Goal: Transaction & Acquisition: Purchase product/service

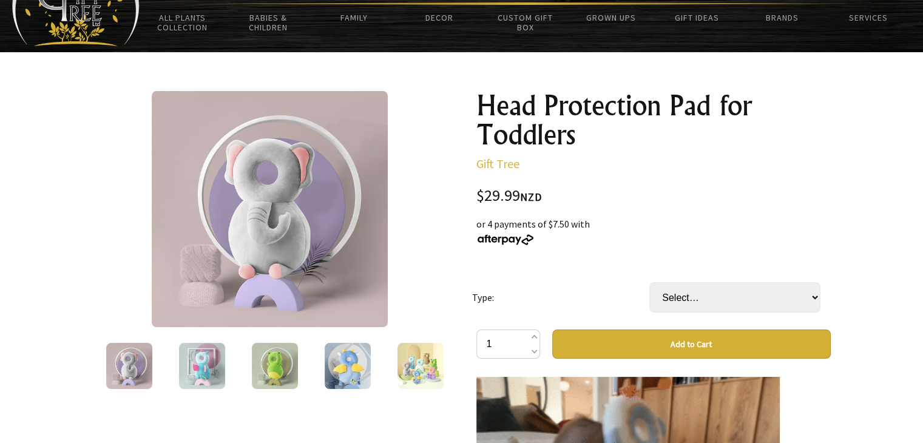
scroll to position [69, 0]
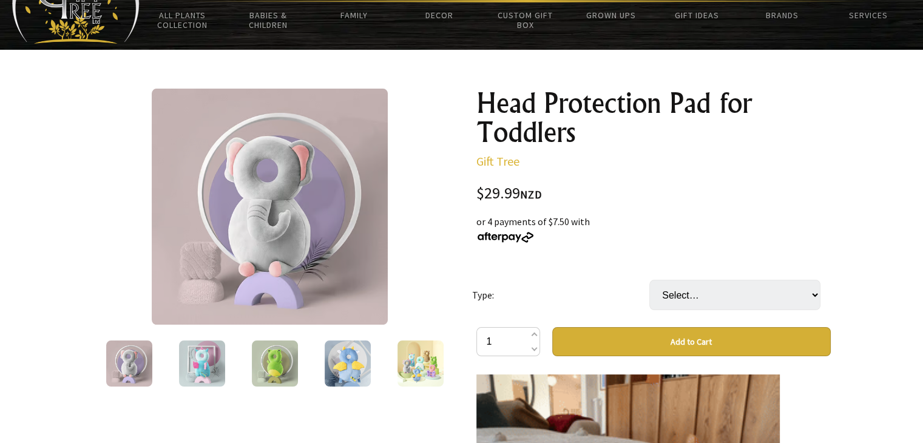
click at [257, 364] on img at bounding box center [275, 364] width 46 height 46
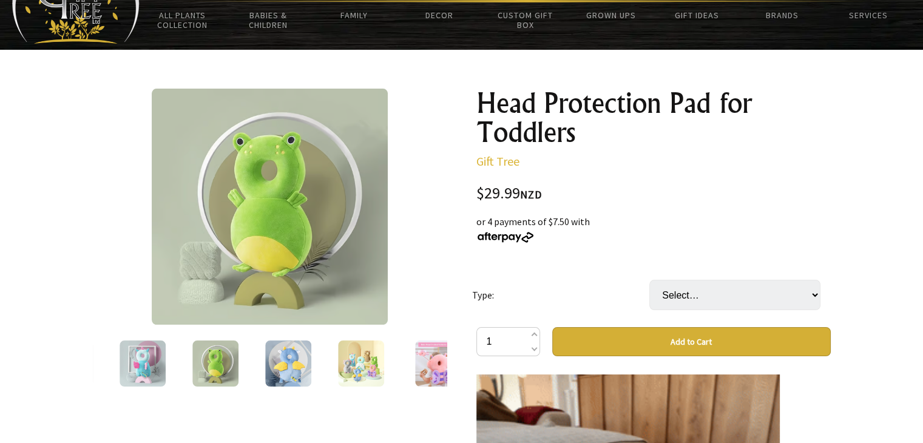
click at [197, 361] on div at bounding box center [210, 363] width 355 height 51
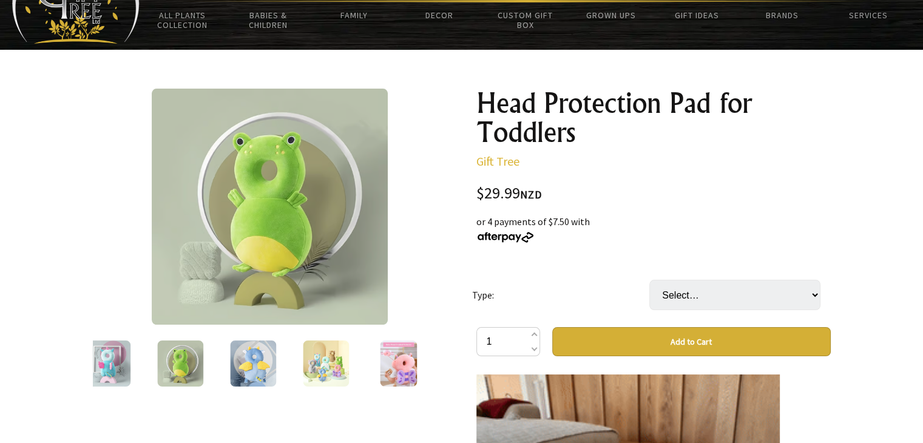
click at [242, 354] on img at bounding box center [253, 364] width 46 height 46
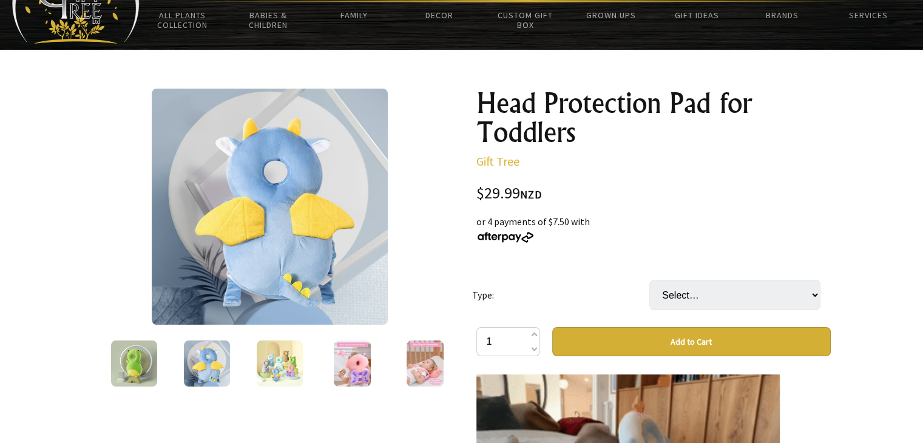
click at [275, 352] on img at bounding box center [279, 364] width 46 height 46
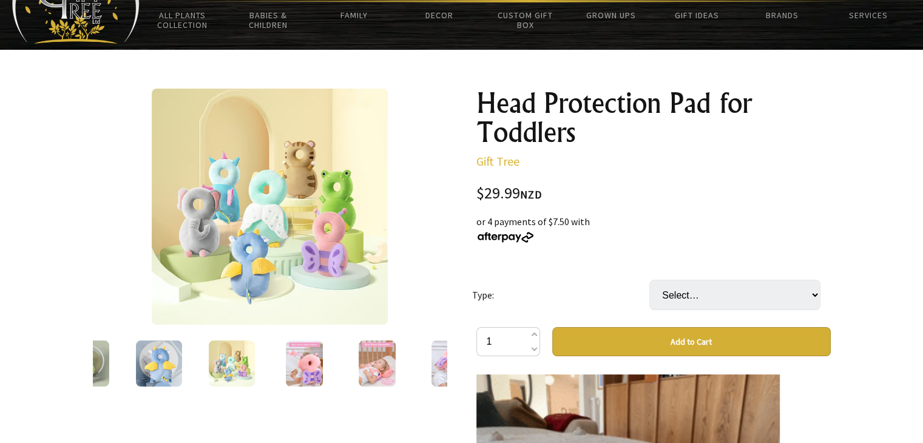
click at [297, 351] on img at bounding box center [305, 364] width 38 height 46
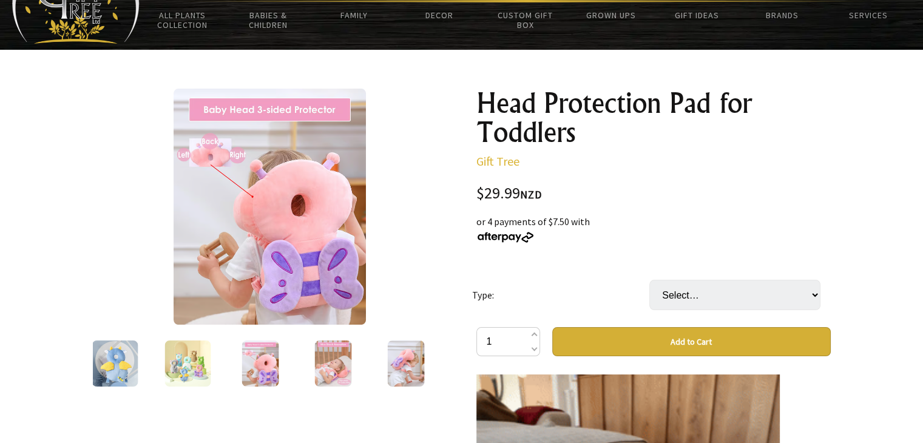
click at [333, 349] on img at bounding box center [333, 364] width 38 height 46
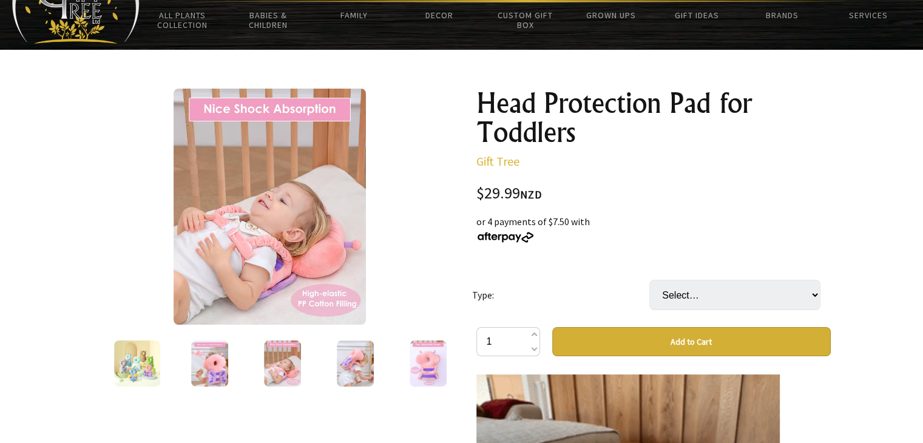
click at [352, 371] on img at bounding box center [356, 364] width 38 height 46
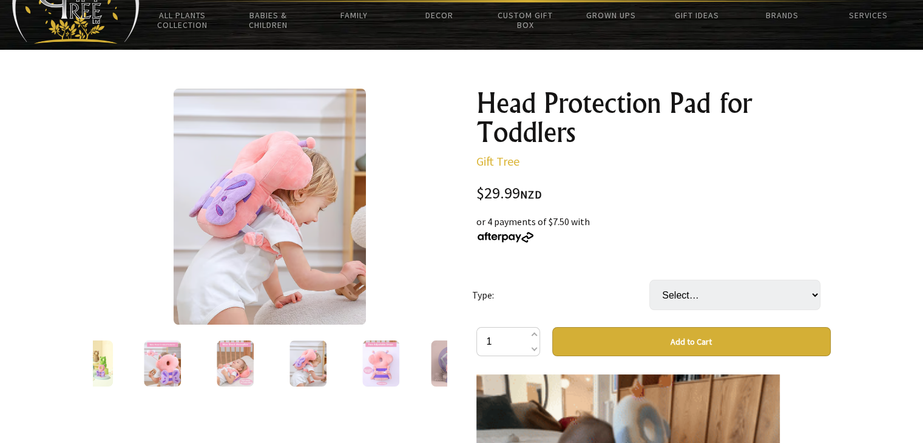
click at [352, 371] on div at bounding box center [381, 363] width 73 height 51
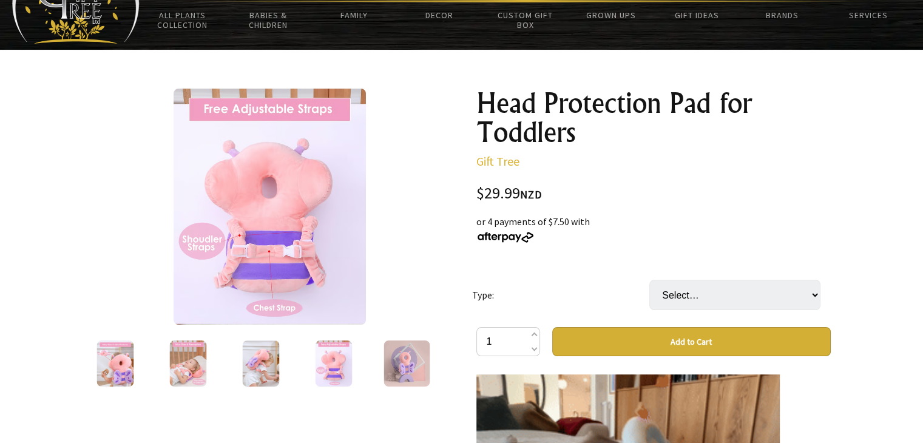
click at [381, 362] on div at bounding box center [406, 363] width 73 height 51
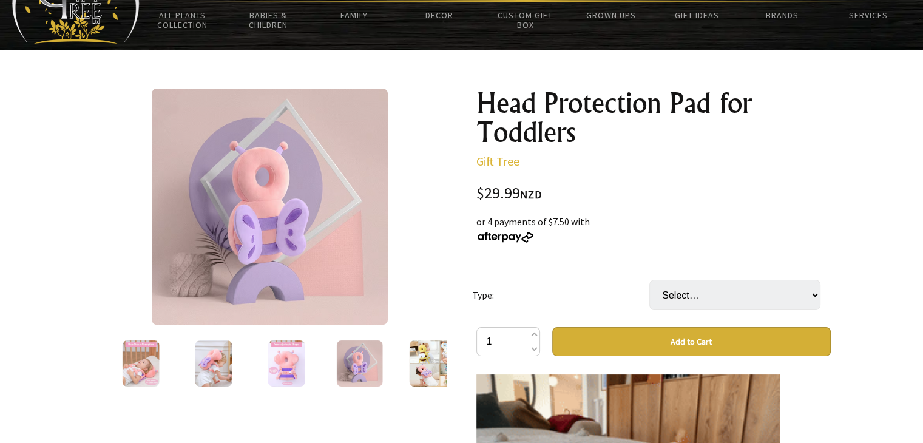
click at [291, 370] on img at bounding box center [287, 364] width 38 height 46
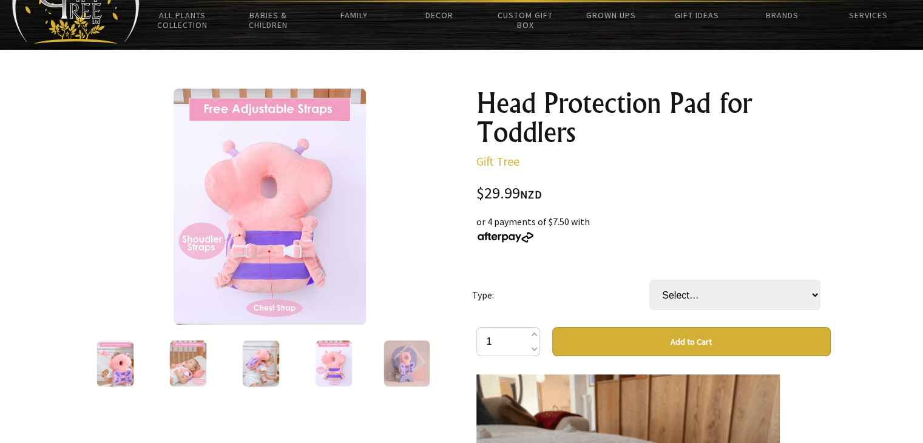
click at [397, 358] on img at bounding box center [407, 364] width 46 height 46
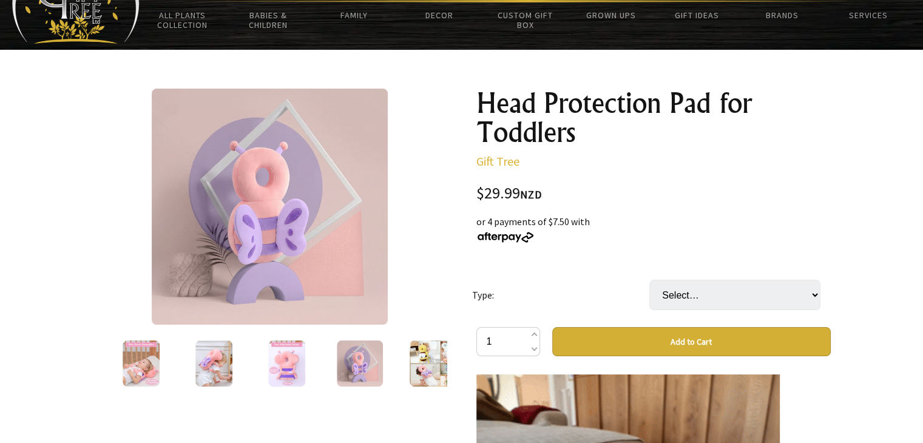
click at [387, 358] on div at bounding box center [209, 363] width 355 height 51
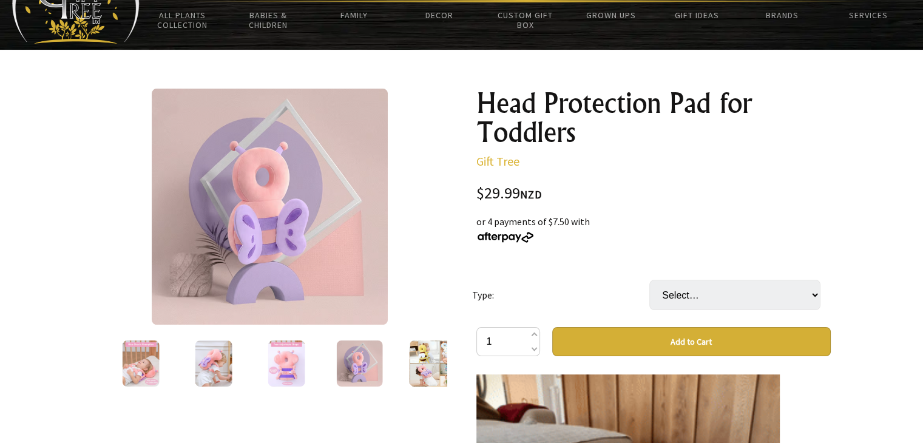
click at [399, 358] on div at bounding box center [432, 363] width 73 height 51
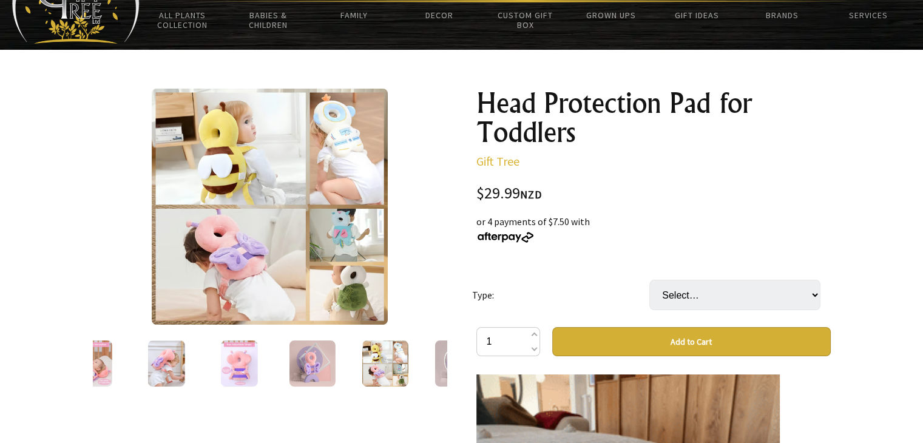
click at [432, 362] on div at bounding box center [457, 363] width 73 height 51
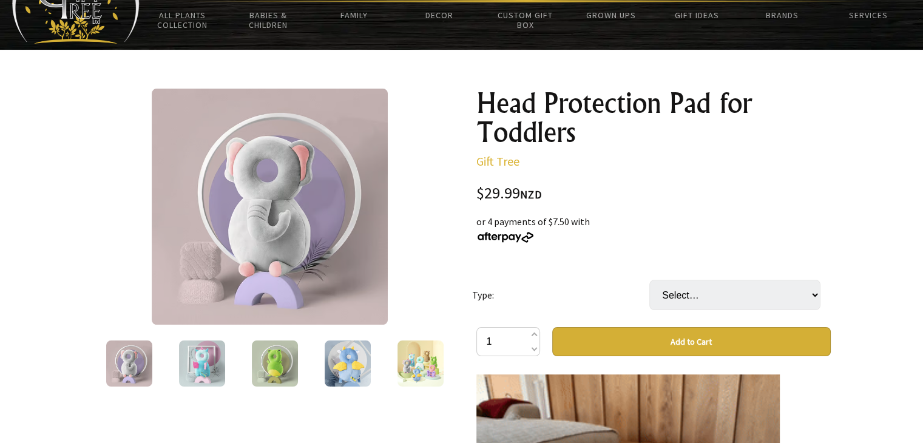
click at [355, 362] on img at bounding box center [348, 364] width 46 height 46
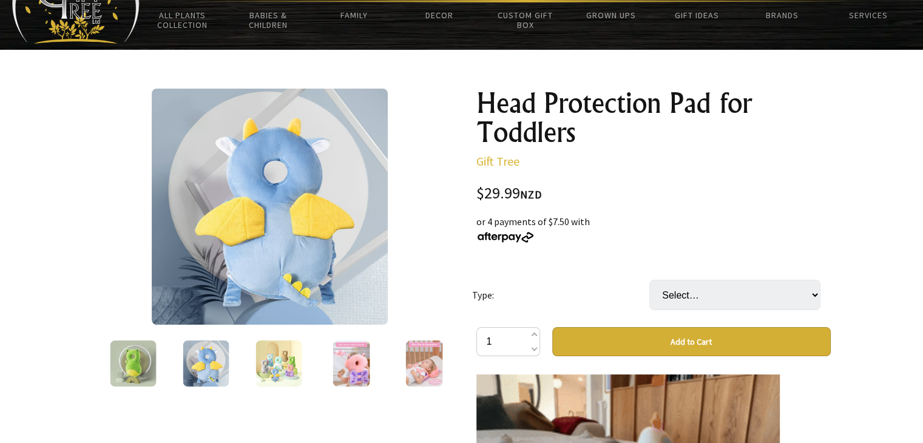
click at [361, 365] on img at bounding box center [352, 364] width 38 height 46
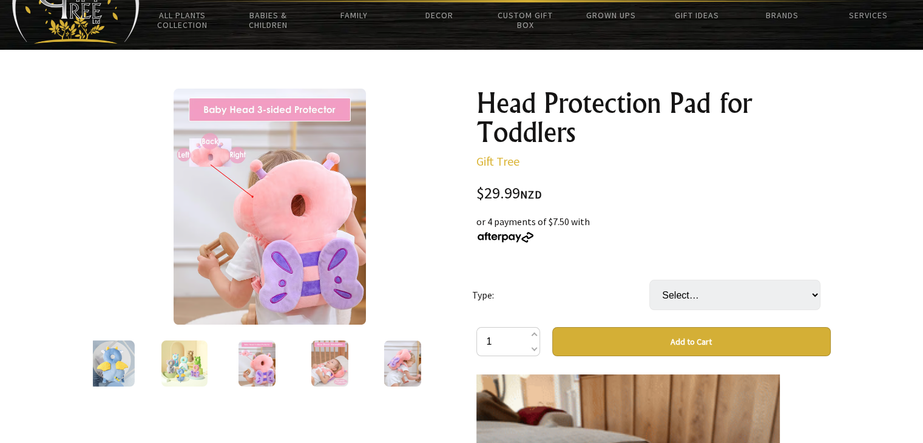
click at [364, 367] on div at bounding box center [329, 363] width 73 height 51
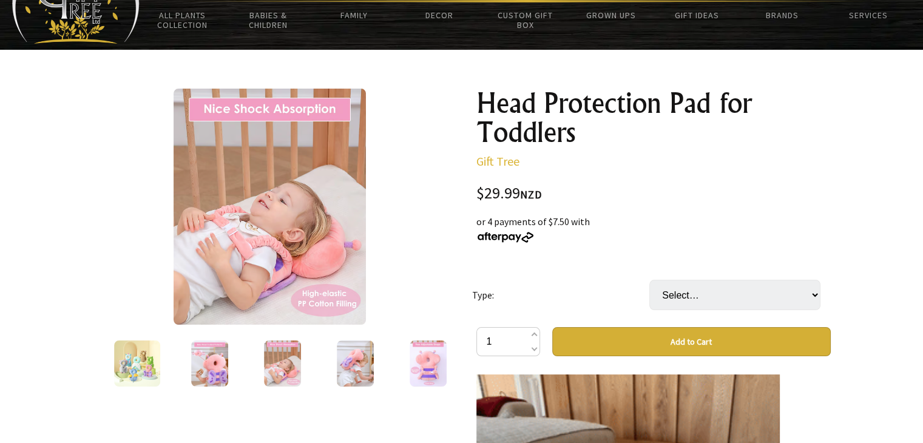
click at [366, 370] on img at bounding box center [356, 364] width 38 height 46
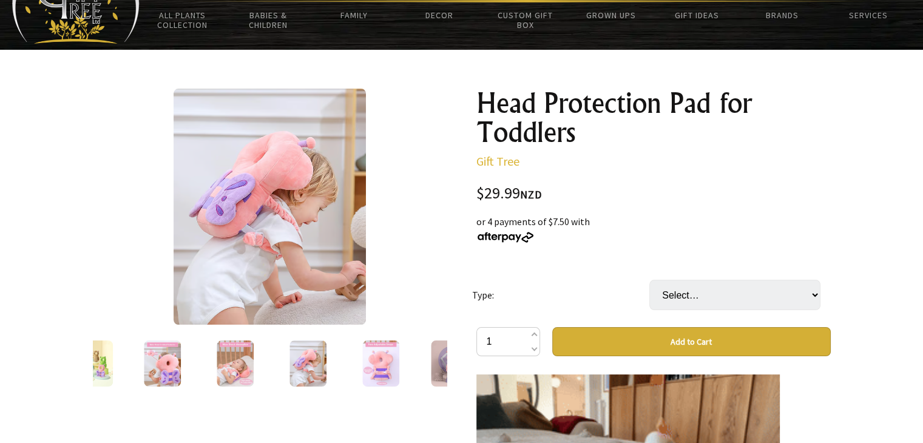
click at [369, 373] on img at bounding box center [381, 364] width 38 height 46
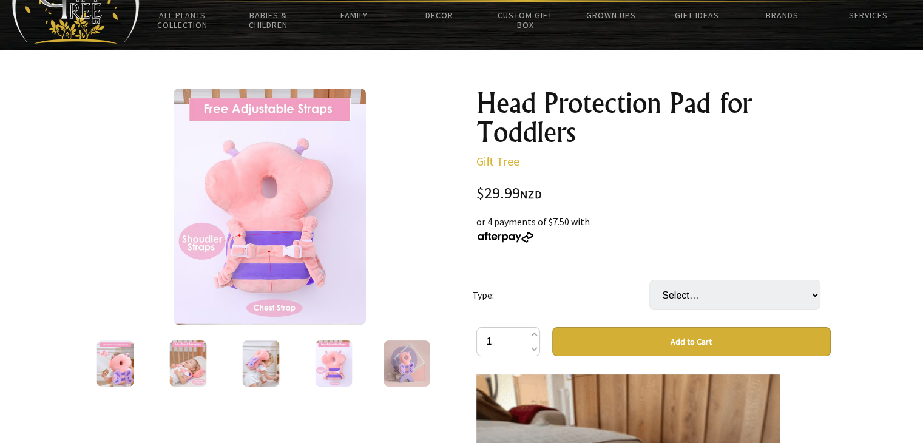
click at [372, 375] on div at bounding box center [406, 363] width 73 height 51
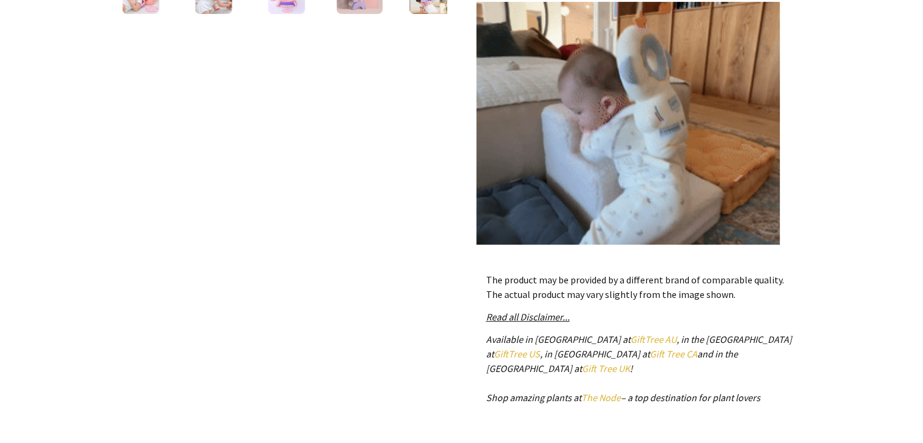
scroll to position [459, 0]
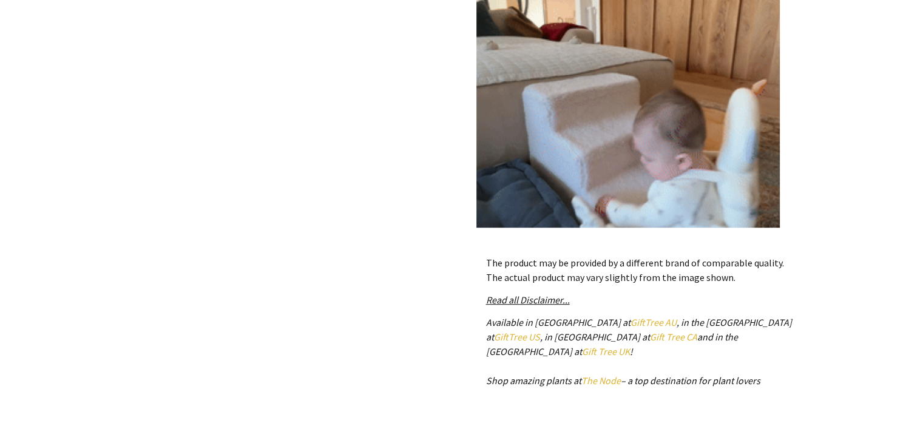
click at [843, 107] on div at bounding box center [461, 91] width 923 height 862
